Goal: Information Seeking & Learning: Check status

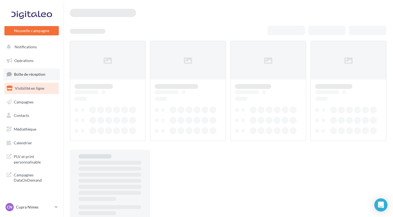
click at [32, 77] on link "Boîte de réception" at bounding box center [31, 74] width 57 height 12
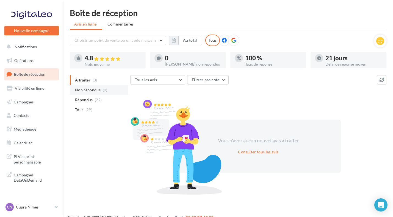
click at [82, 89] on span "Non répondus" at bounding box center [88, 89] width 26 height 5
click at [83, 101] on span "Répondus" at bounding box center [84, 99] width 18 height 5
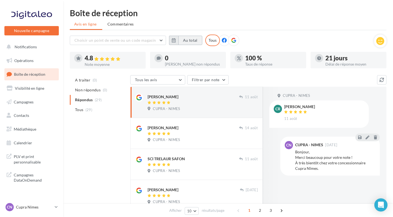
click at [190, 36] on button "Au total" at bounding box center [190, 40] width 24 height 9
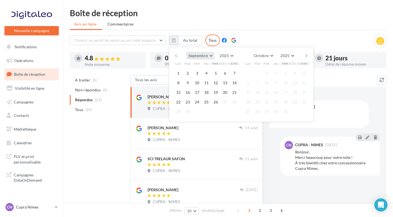
click at [203, 55] on span "Septembre" at bounding box center [197, 55] width 19 height 5
click at [198, 69] on span "Janvier" at bounding box center [197, 66] width 12 height 5
click at [198, 71] on button "1" at bounding box center [197, 73] width 8 height 8
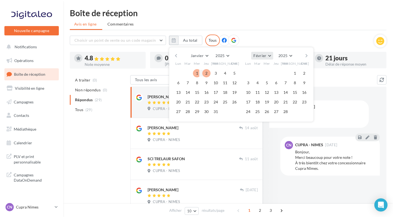
click at [263, 57] on span "Février" at bounding box center [259, 55] width 13 height 5
click at [260, 106] on span "Septembre" at bounding box center [265, 105] width 18 height 5
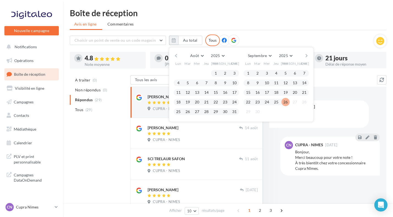
click at [285, 99] on button "26" at bounding box center [285, 102] width 8 height 8
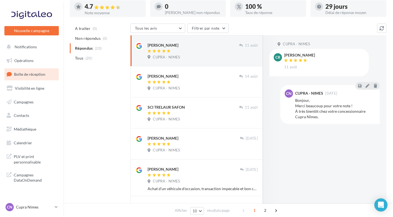
scroll to position [0, 0]
